Goal: Check status

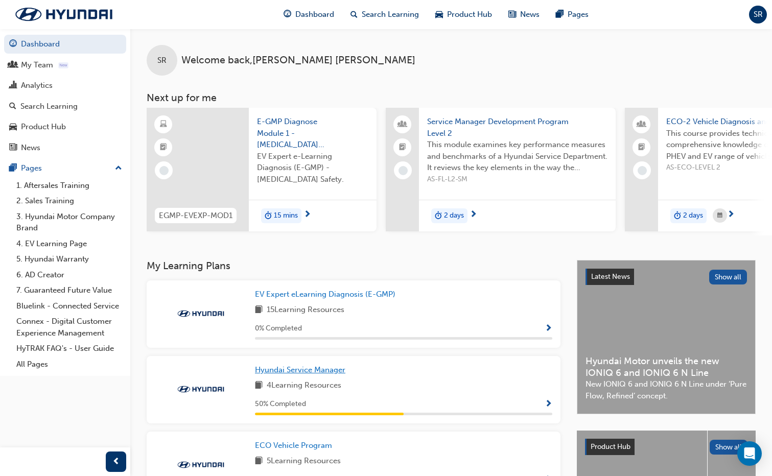
click at [350, 365] on link "Hyundai Service Manager" at bounding box center [302, 371] width 95 height 12
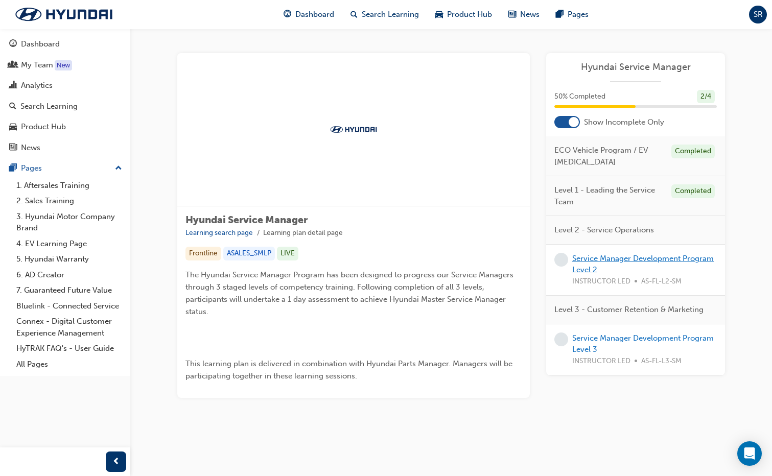
click at [594, 256] on link "Service Manager Development Program Level 2" at bounding box center [644, 264] width 142 height 21
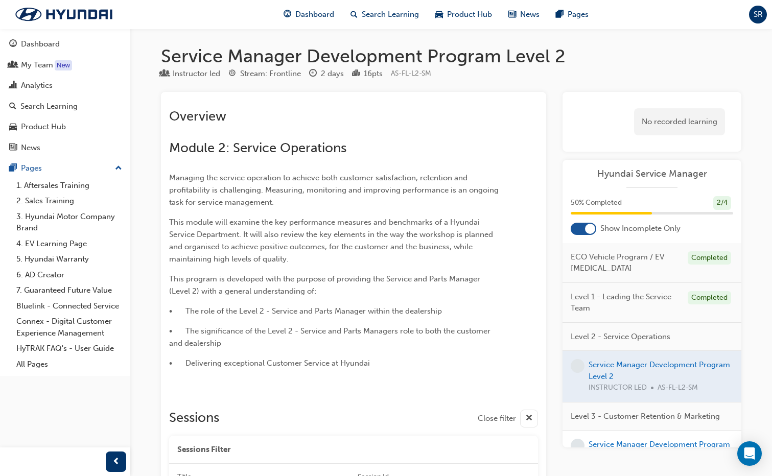
click at [612, 422] on span "Level 3 - Customer Retention & Marketing" at bounding box center [645, 417] width 149 height 12
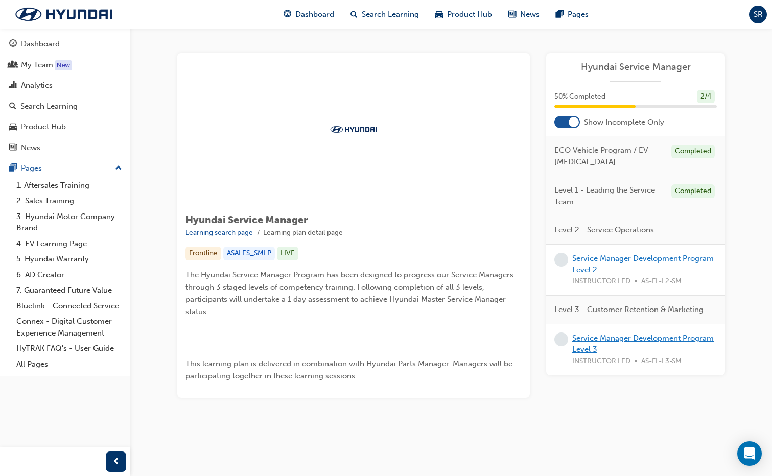
click at [598, 339] on link "Service Manager Development Program Level 3" at bounding box center [644, 344] width 142 height 21
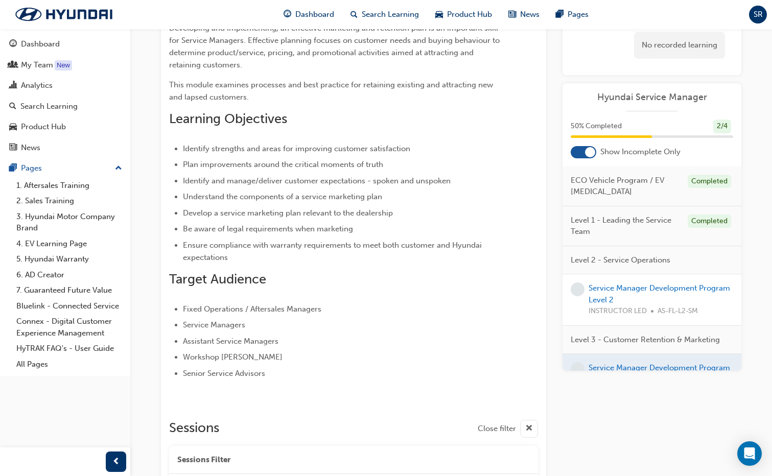
scroll to position [102, 0]
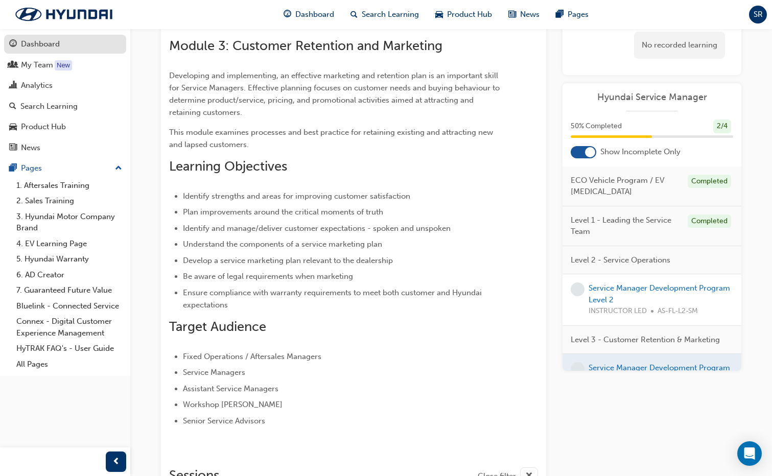
click at [24, 48] on div "Dashboard" at bounding box center [40, 44] width 39 height 12
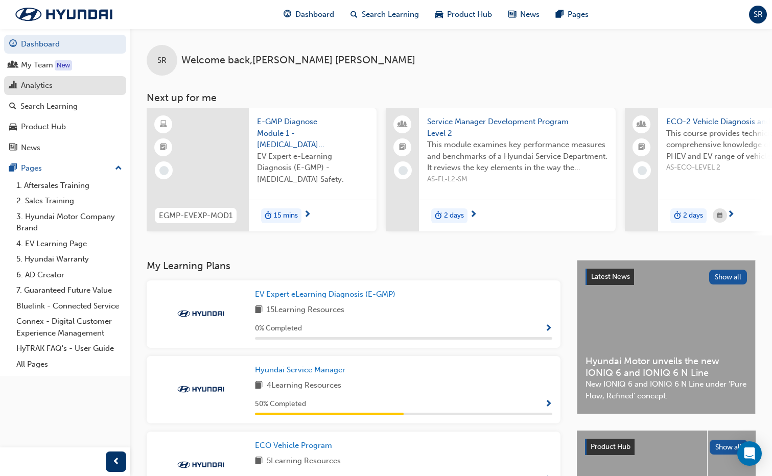
click at [41, 85] on div "Analytics" at bounding box center [37, 86] width 32 height 12
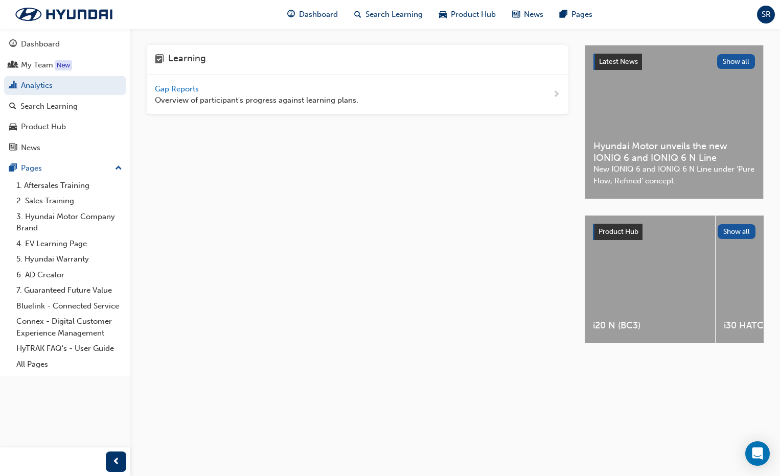
click at [184, 86] on span "Gap Reports" at bounding box center [178, 88] width 46 height 9
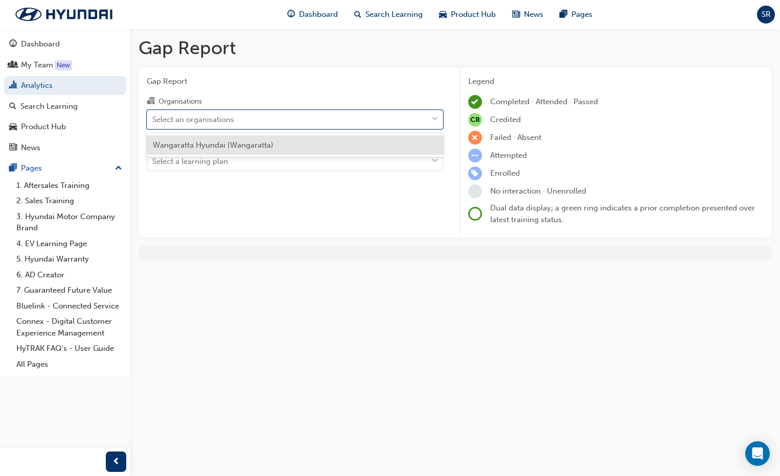
click at [264, 120] on div "Select an organisations" at bounding box center [287, 119] width 280 height 18
click at [153, 120] on input "Organisations option Wangaratta Hyundai (Wangaratta) focused, 1 of 1. 1 result …" at bounding box center [152, 119] width 1 height 9
click at [264, 144] on span "Wangaratta Hyundai (Wangaratta)" at bounding box center [213, 145] width 121 height 9
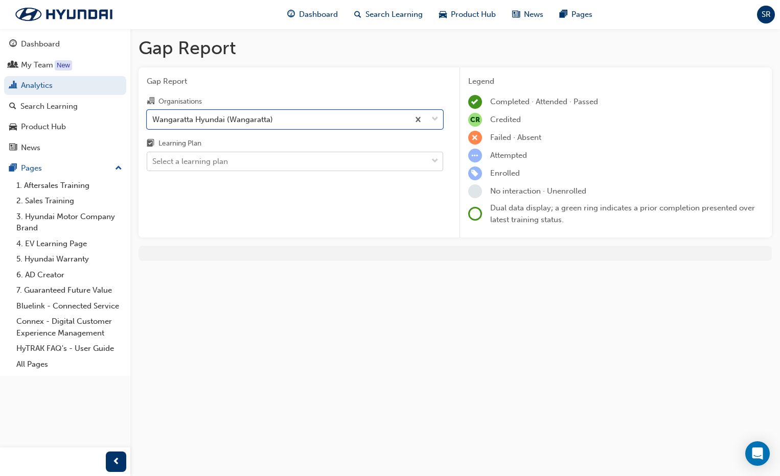
click at [262, 157] on div "Select a learning plan" at bounding box center [287, 162] width 280 height 18
click at [153, 157] on input "Learning Plan Select a learning plan" at bounding box center [152, 161] width 1 height 9
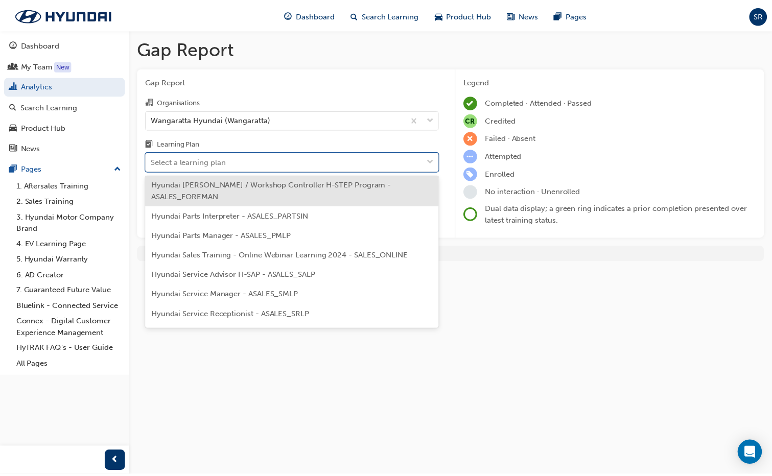
scroll to position [256, 0]
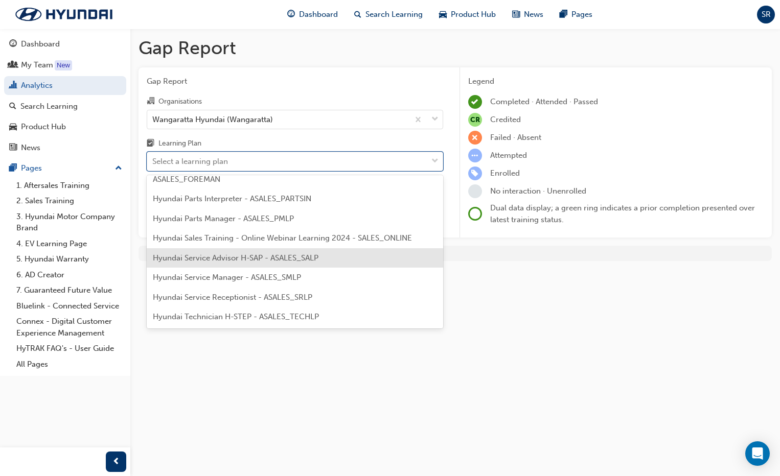
click at [210, 255] on span "Hyundai Service Advisor H-SAP - ASALES_SALP" at bounding box center [236, 258] width 166 height 9
